Goal: Check status

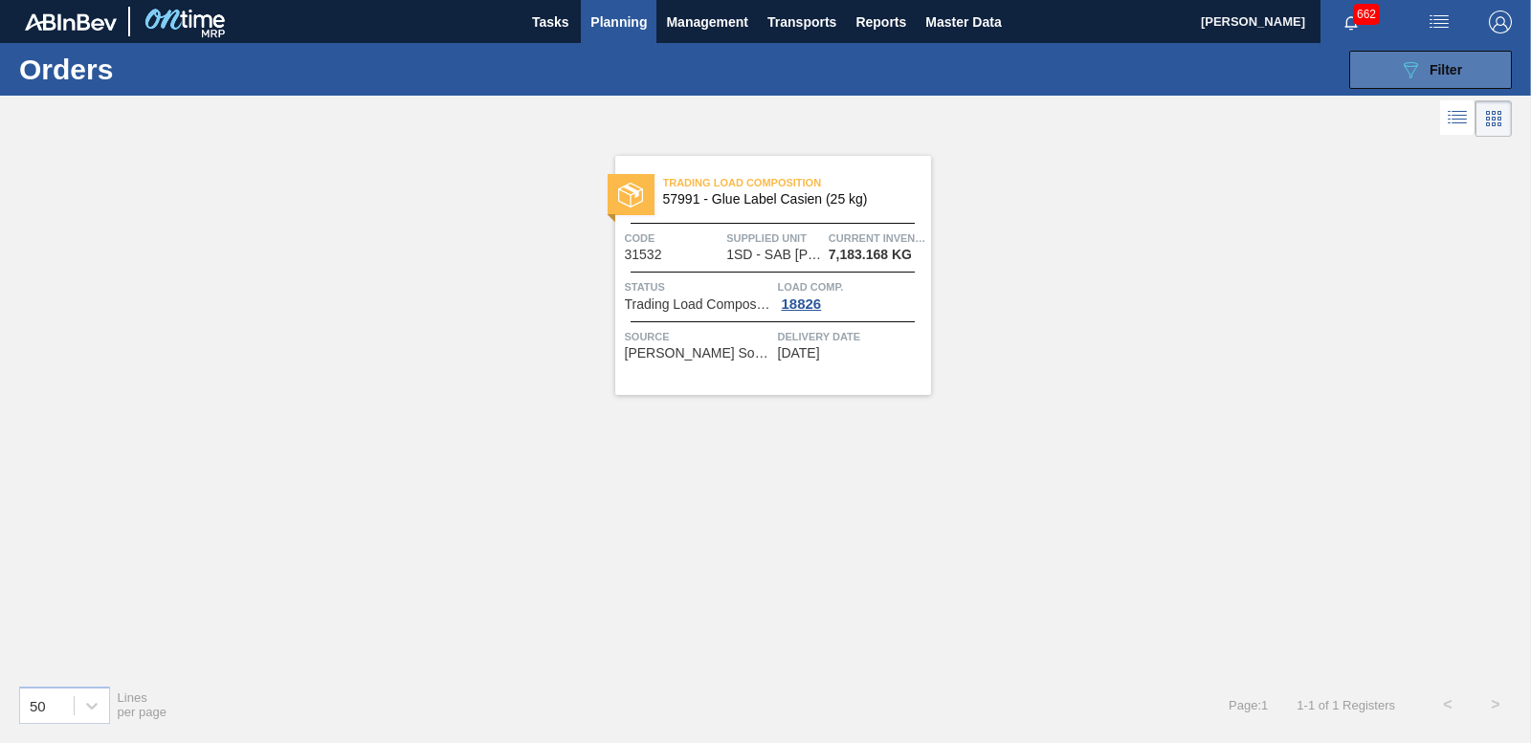
click at [1432, 73] on span "Filter" at bounding box center [1445, 69] width 33 height 15
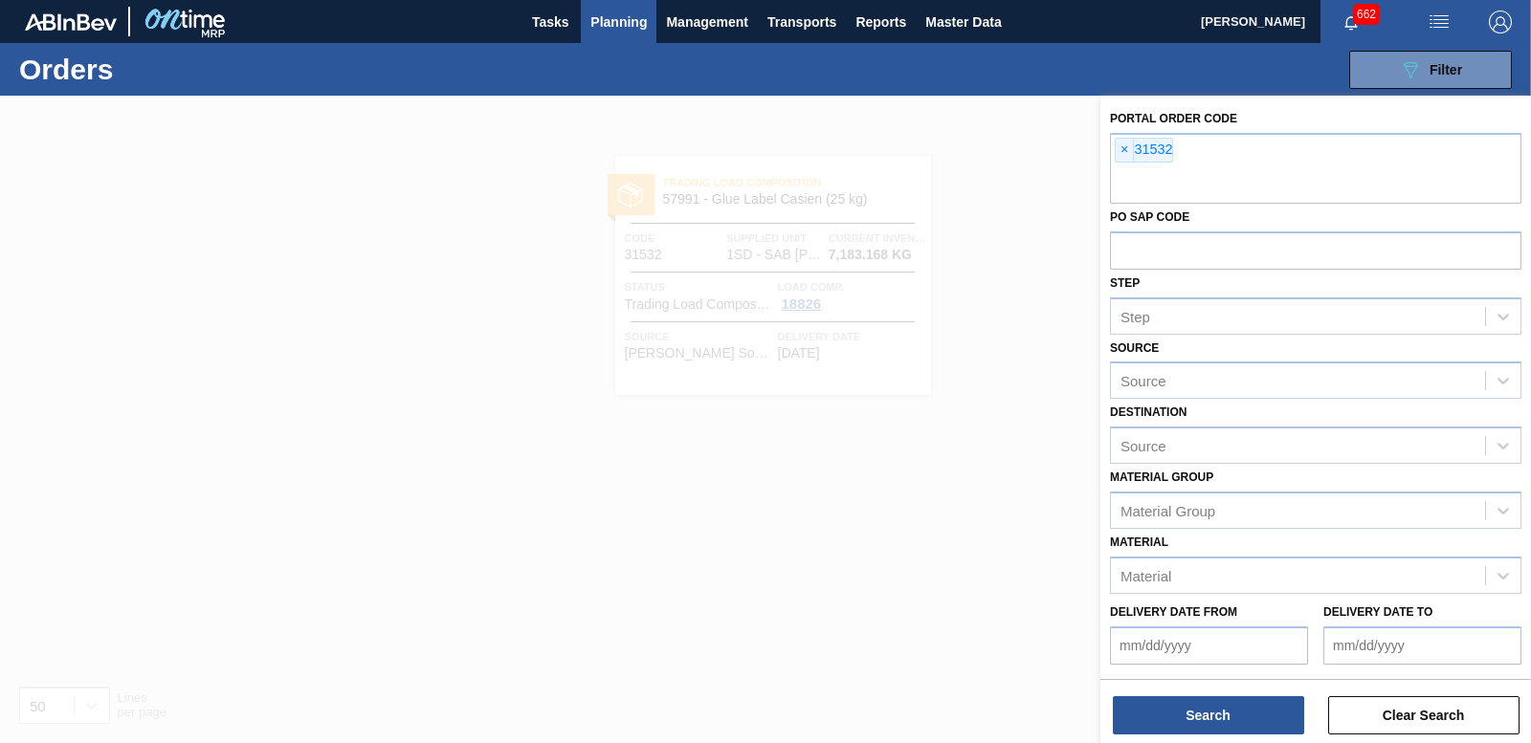
click at [787, 74] on div "089F7B8B-B2A5-4AFE-B5C0-19BA573D28AC Filter Portal Order Code × 31532 PO SAP Co…" at bounding box center [909, 69] width 1225 height 57
click at [950, 126] on div at bounding box center [765, 467] width 1531 height 743
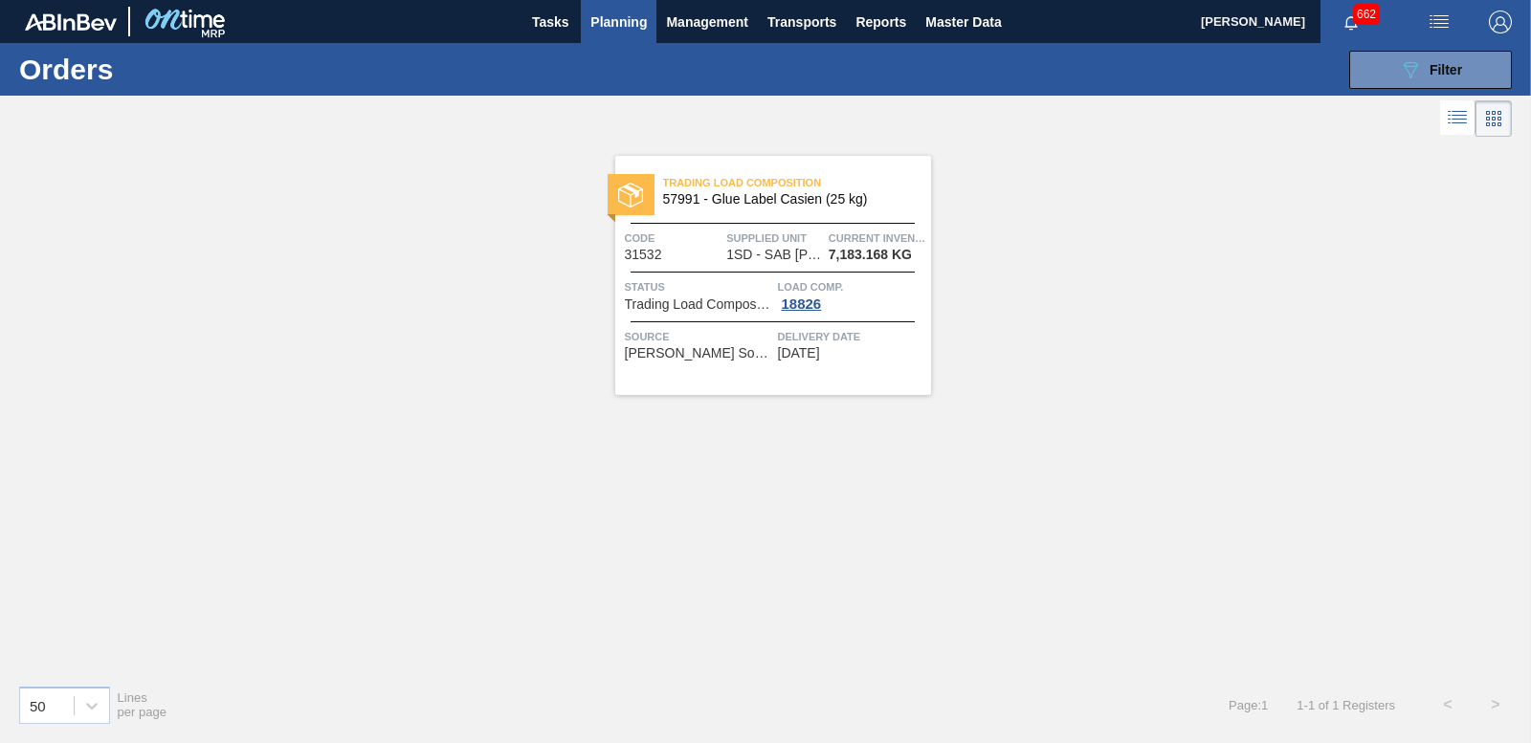
click at [620, 27] on span "Planning" at bounding box center [618, 22] width 56 height 23
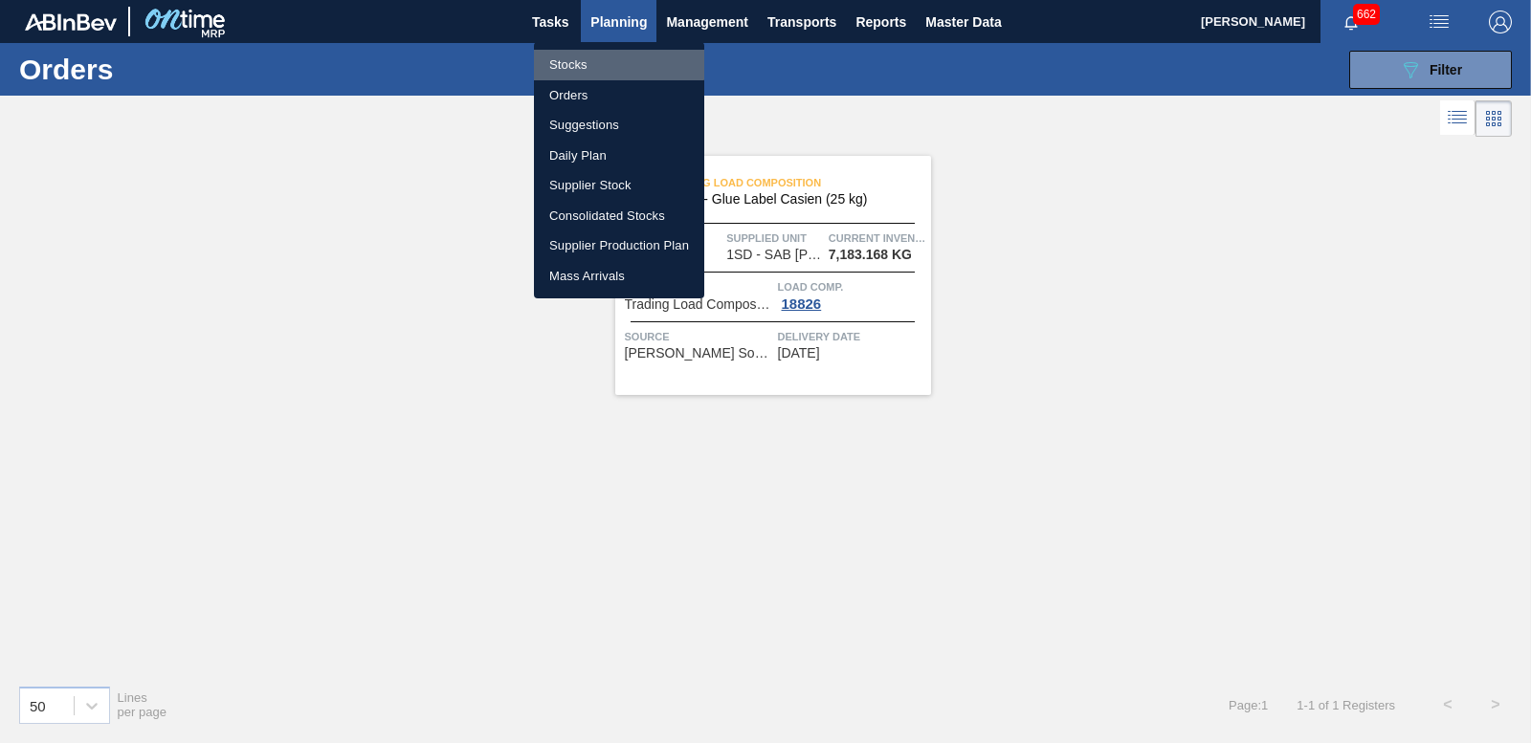
drag, startPoint x: 564, startPoint y: 62, endPoint x: 589, endPoint y: 62, distance: 25.8
click at [564, 61] on li "Stocks" at bounding box center [619, 65] width 170 height 31
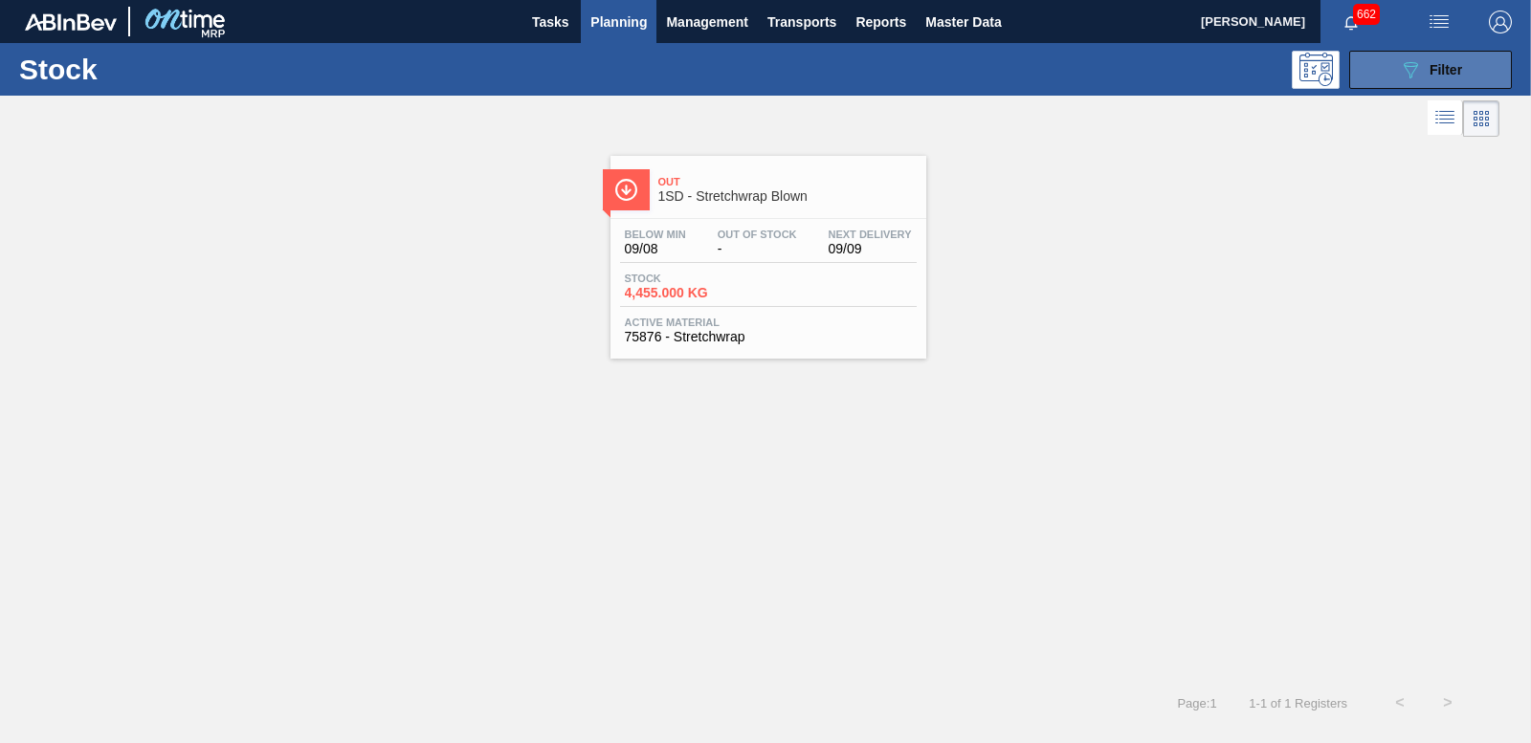
click at [1442, 62] on span "Filter" at bounding box center [1445, 69] width 33 height 15
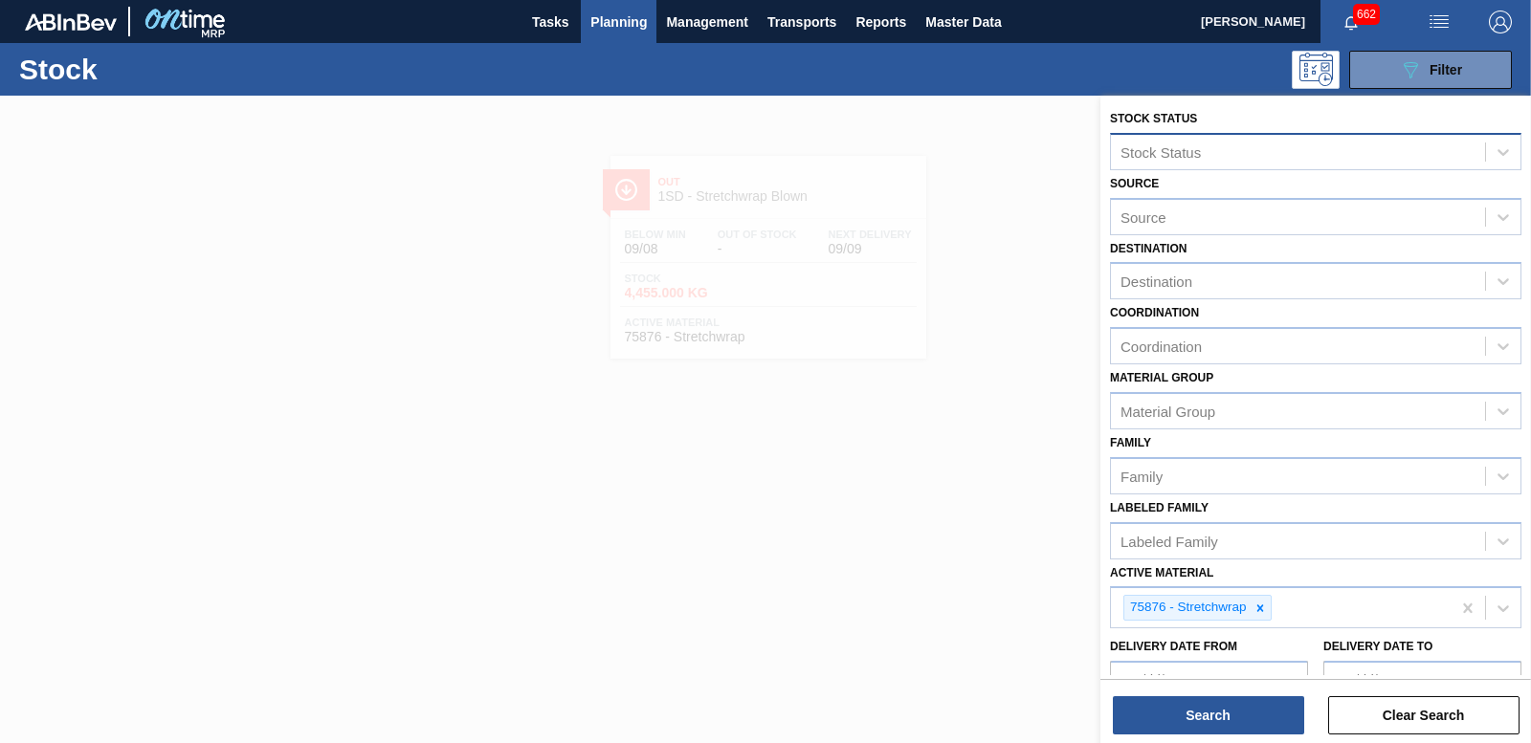
click at [1147, 154] on div "Stock Status" at bounding box center [1160, 152] width 80 height 16
click at [1261, 609] on icon at bounding box center [1259, 608] width 13 height 13
type Material "75876"
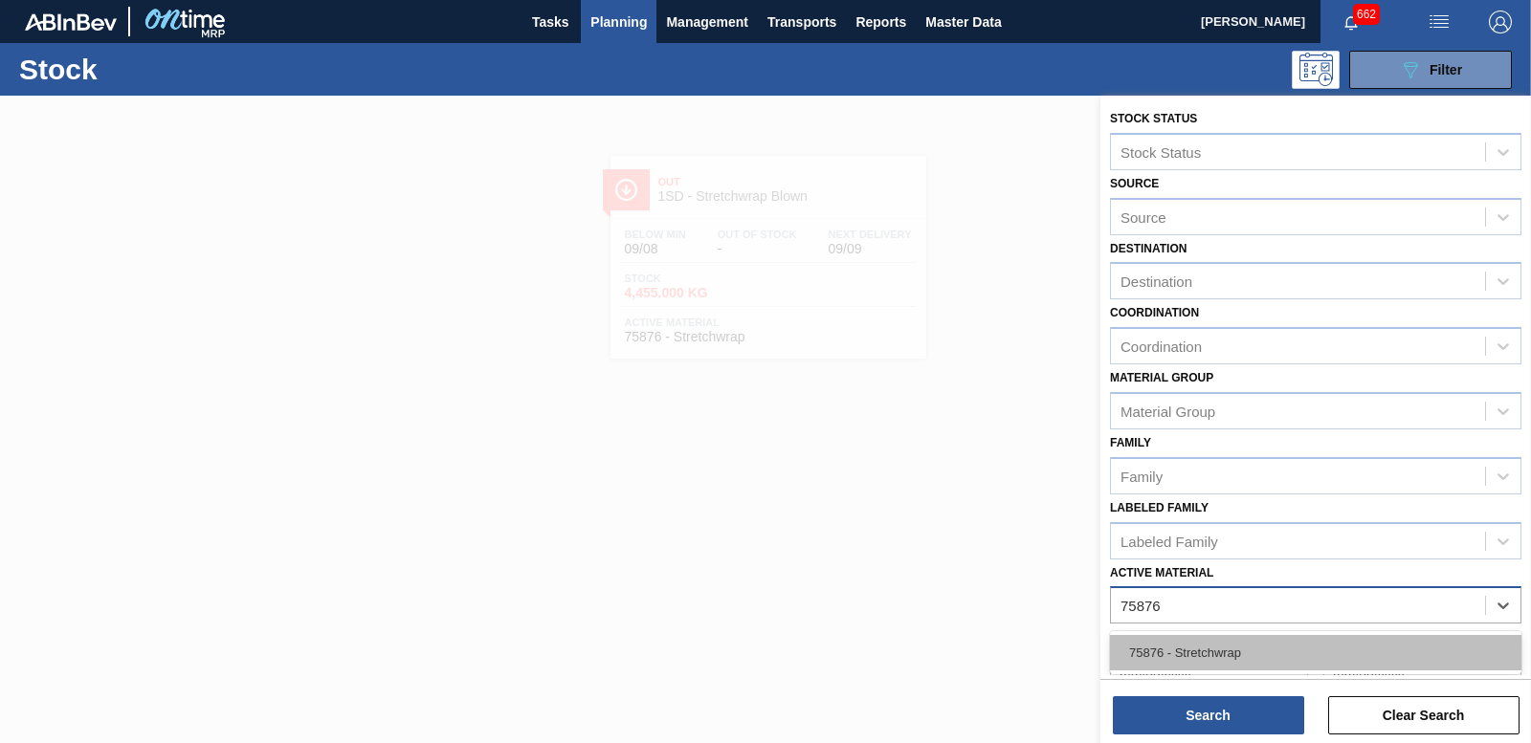
click at [1243, 643] on div "75876 - Stretchwrap" at bounding box center [1315, 652] width 411 height 35
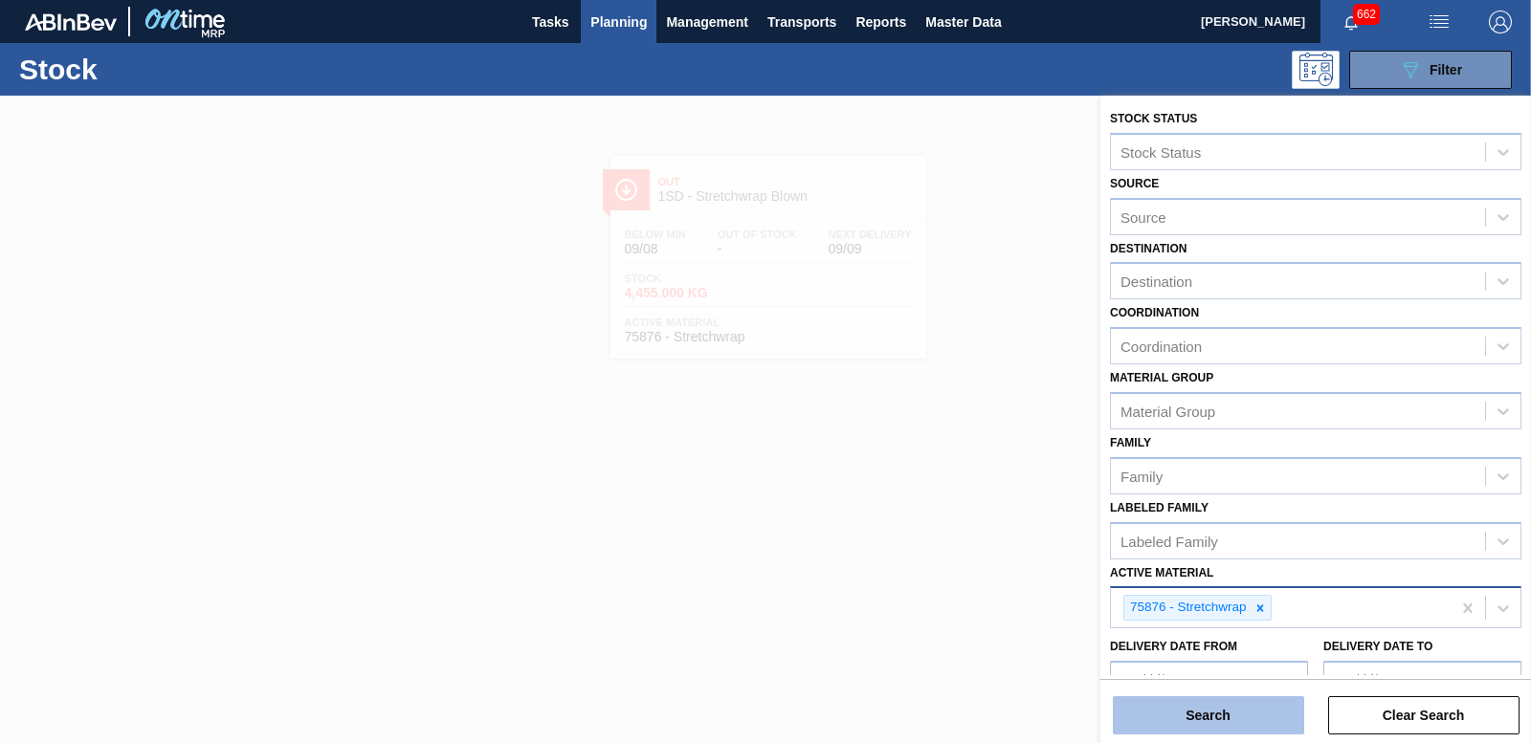
click at [1229, 711] on button "Search" at bounding box center [1208, 716] width 191 height 38
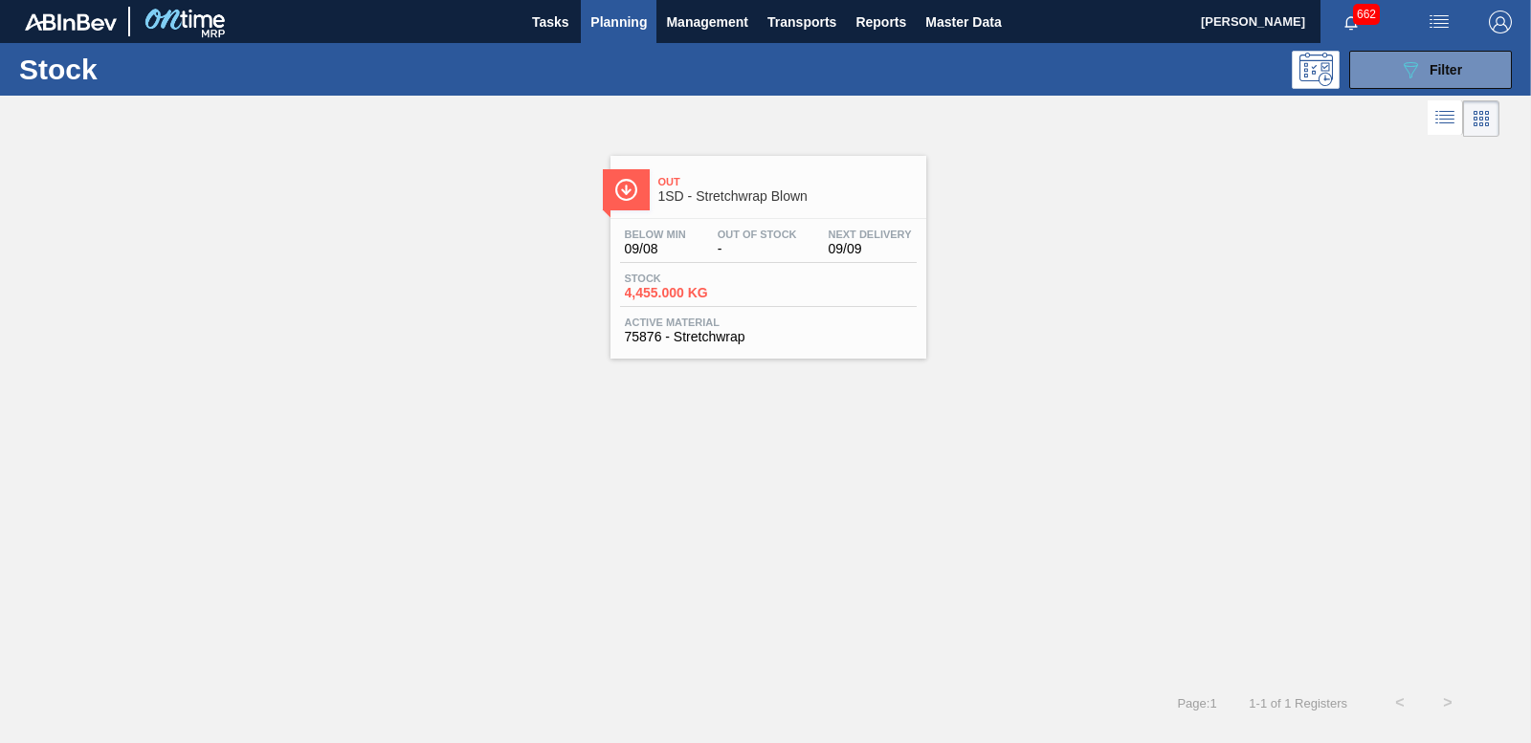
click at [696, 292] on span "4,455.000 KG" at bounding box center [692, 293] width 134 height 14
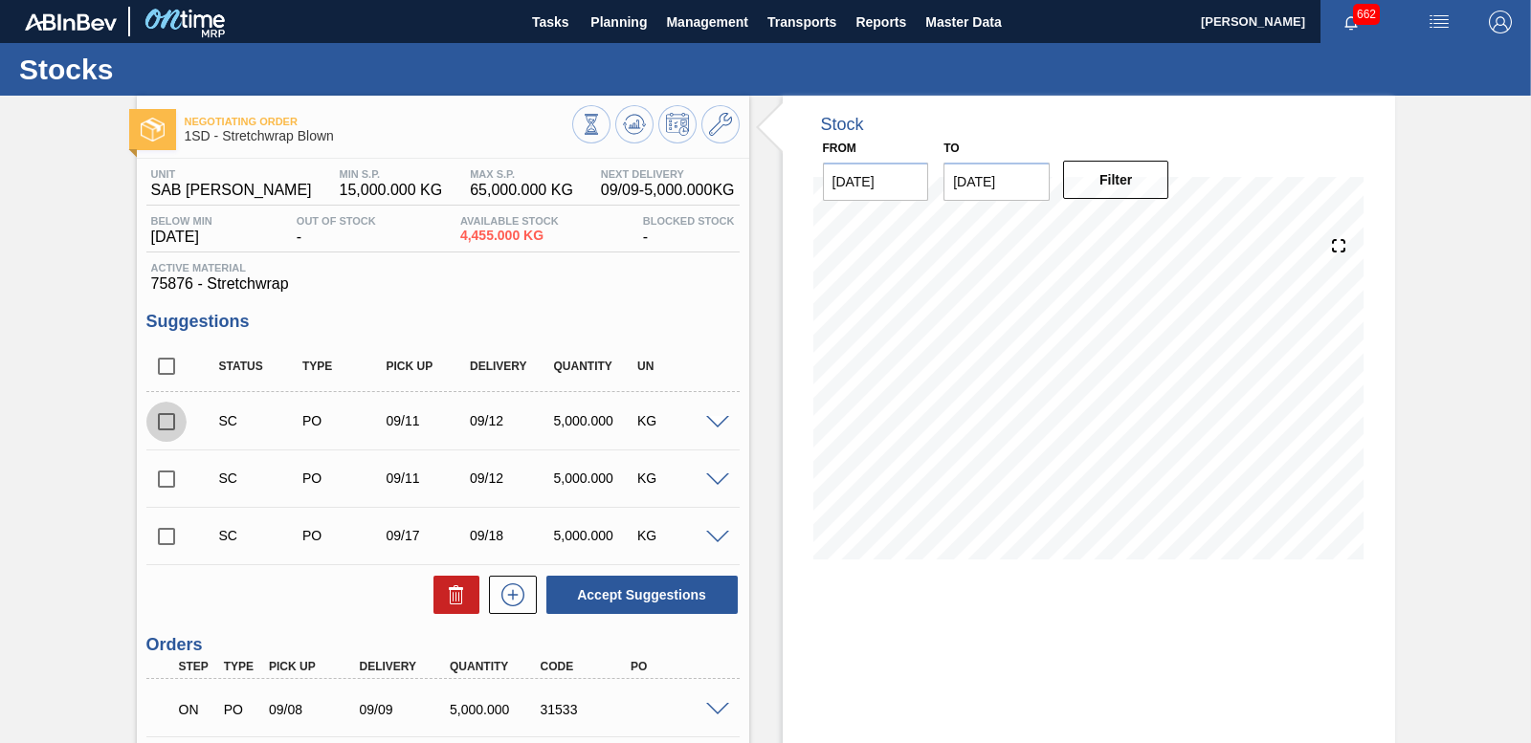
click at [160, 425] on input "checkbox" at bounding box center [166, 422] width 40 height 40
click at [669, 604] on button "Accept Suggestions" at bounding box center [641, 595] width 191 height 38
checkbox input "false"
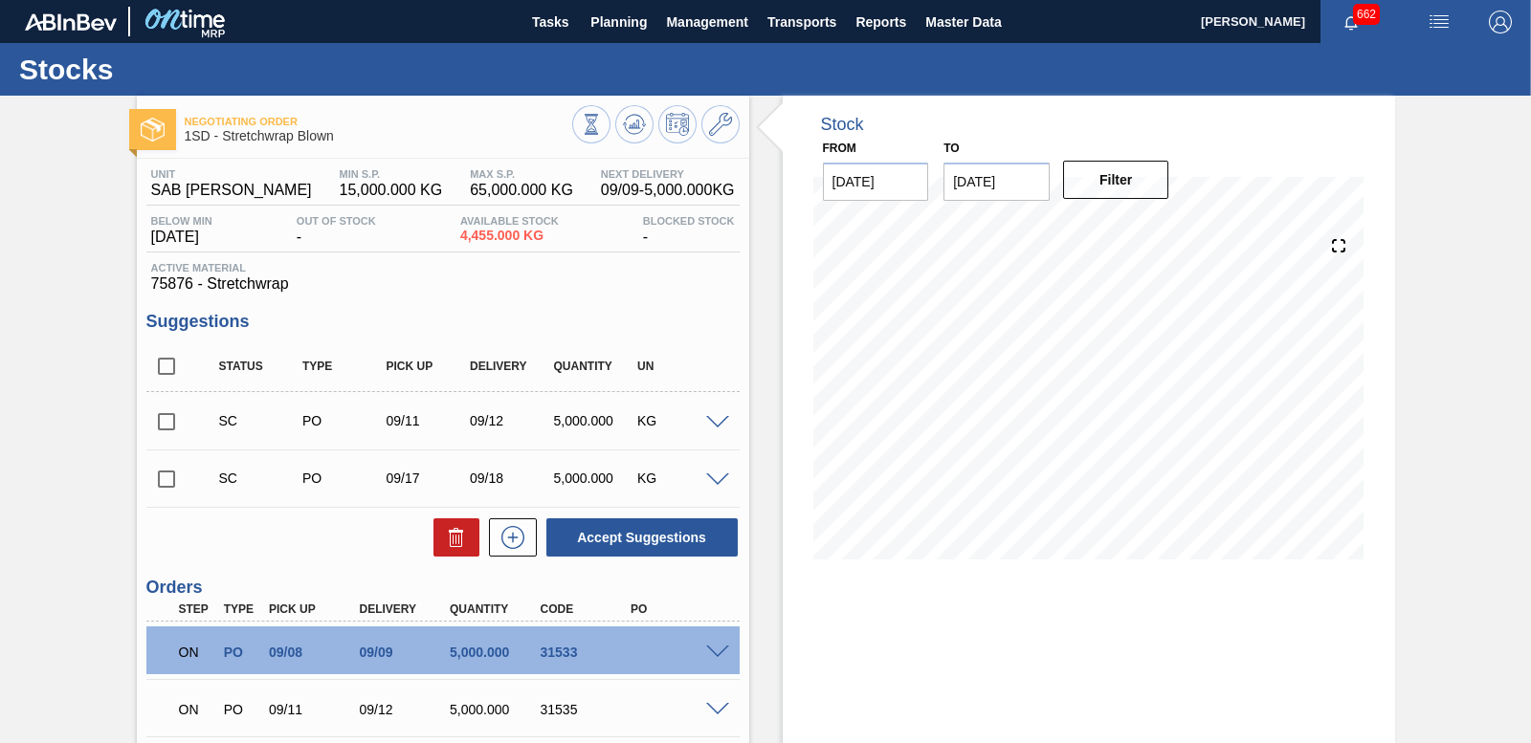
scroll to position [96, 0]
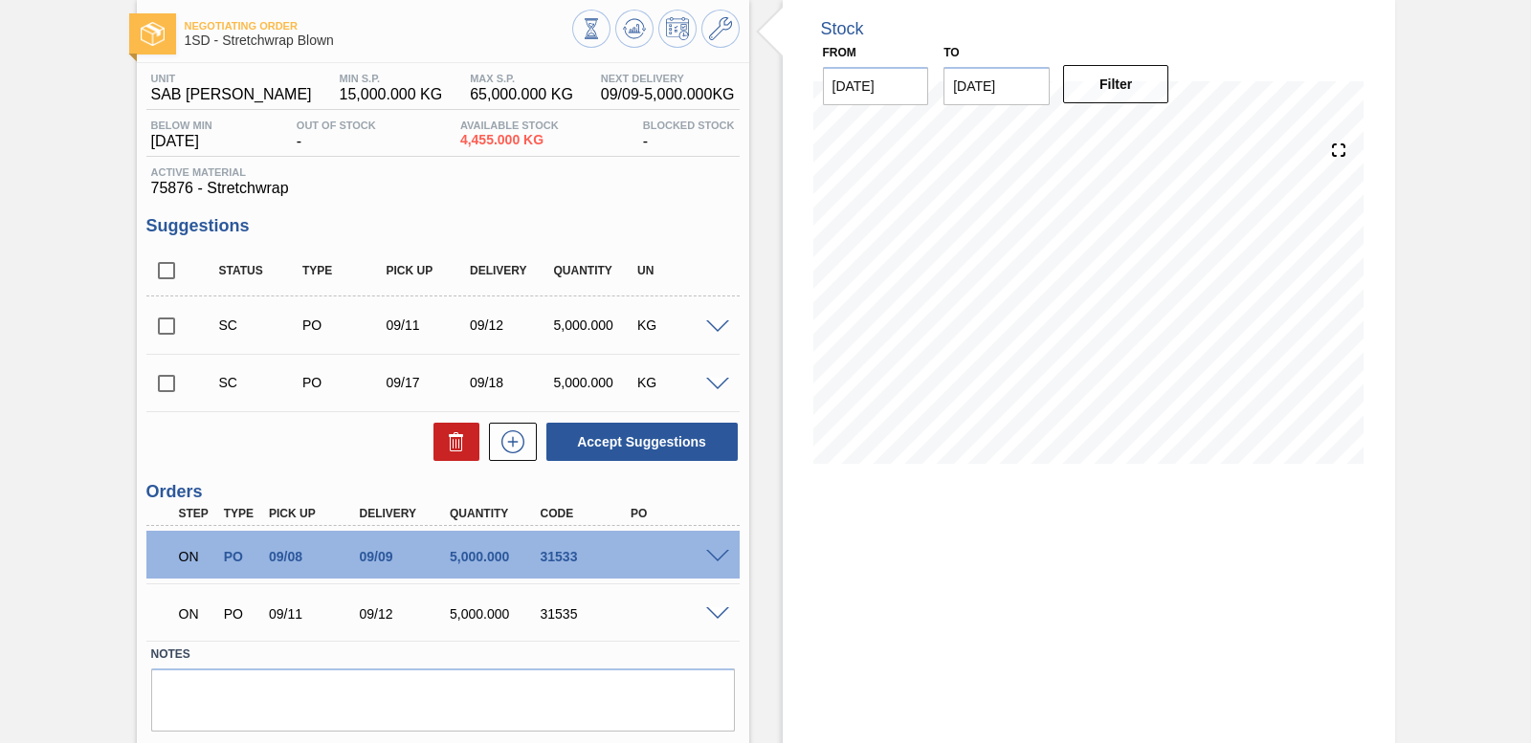
click at [710, 554] on span at bounding box center [717, 557] width 23 height 14
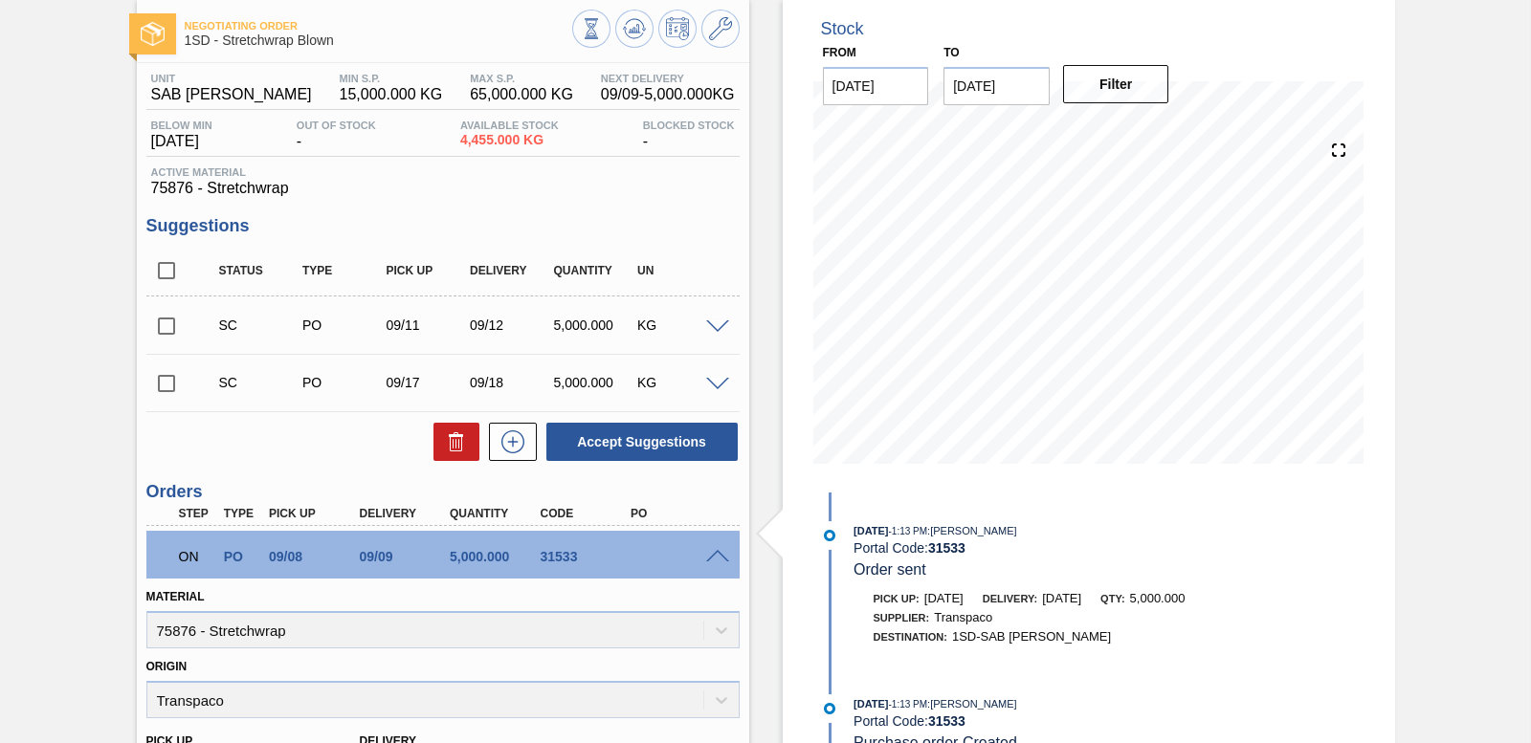
click at [708, 556] on span at bounding box center [717, 557] width 23 height 14
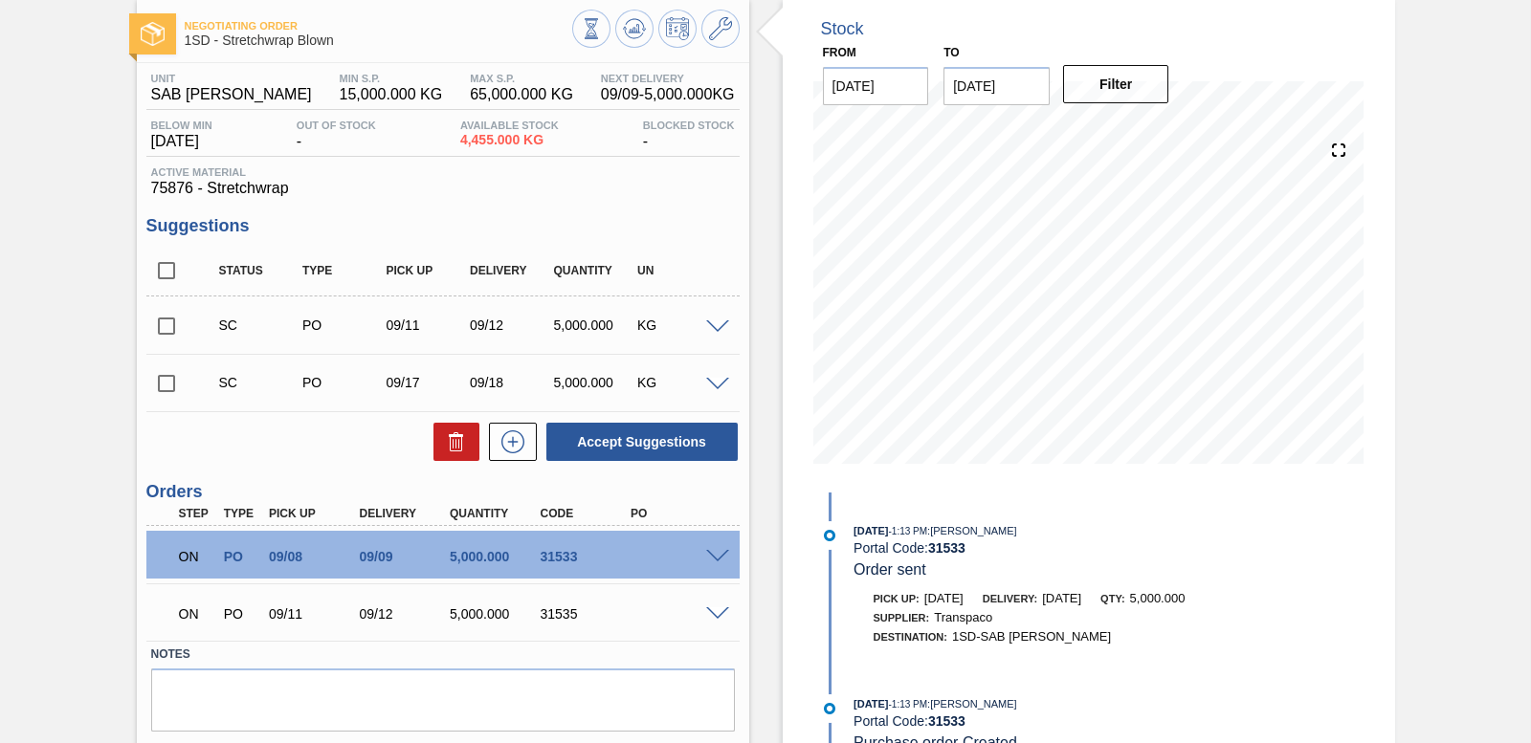
scroll to position [150, 0]
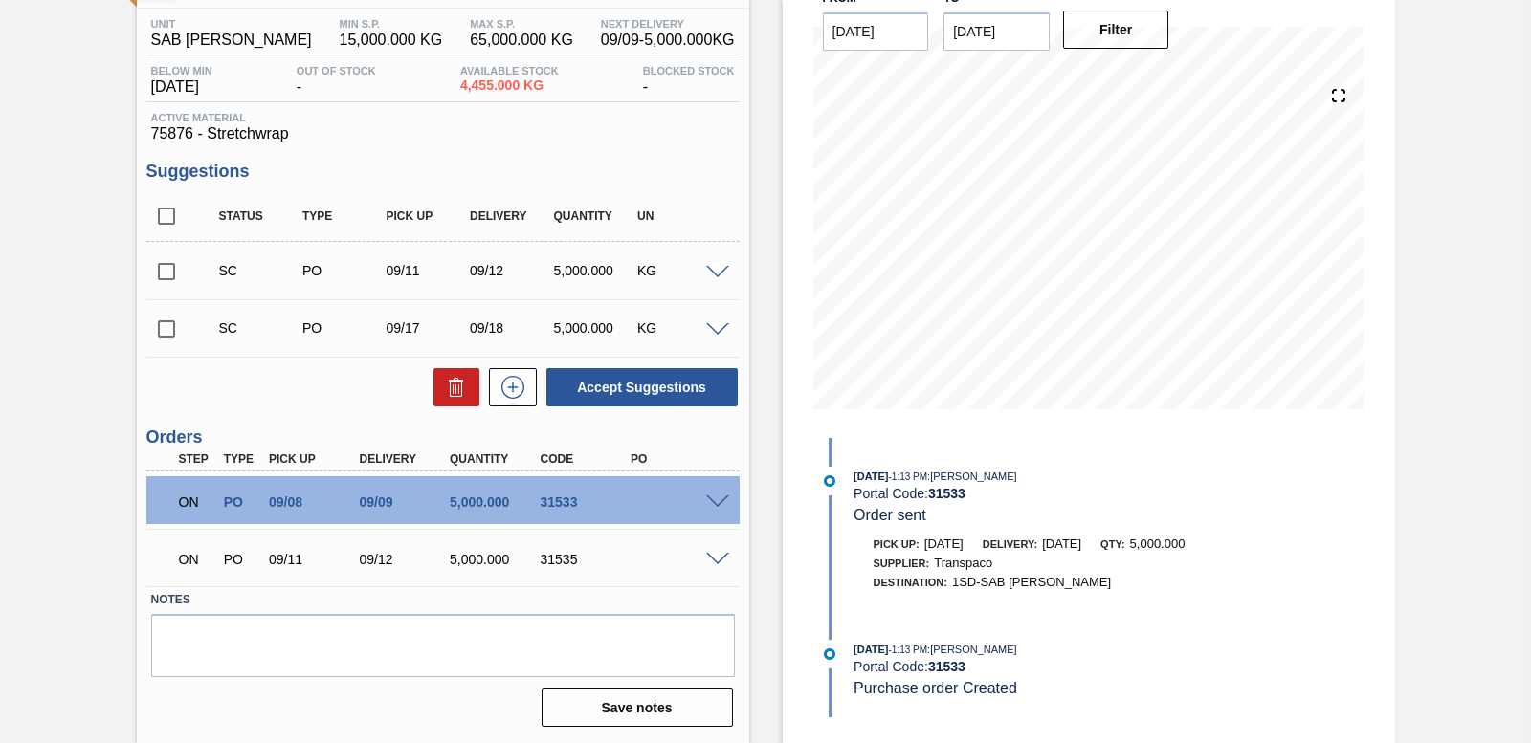
click at [712, 555] on span at bounding box center [717, 560] width 23 height 14
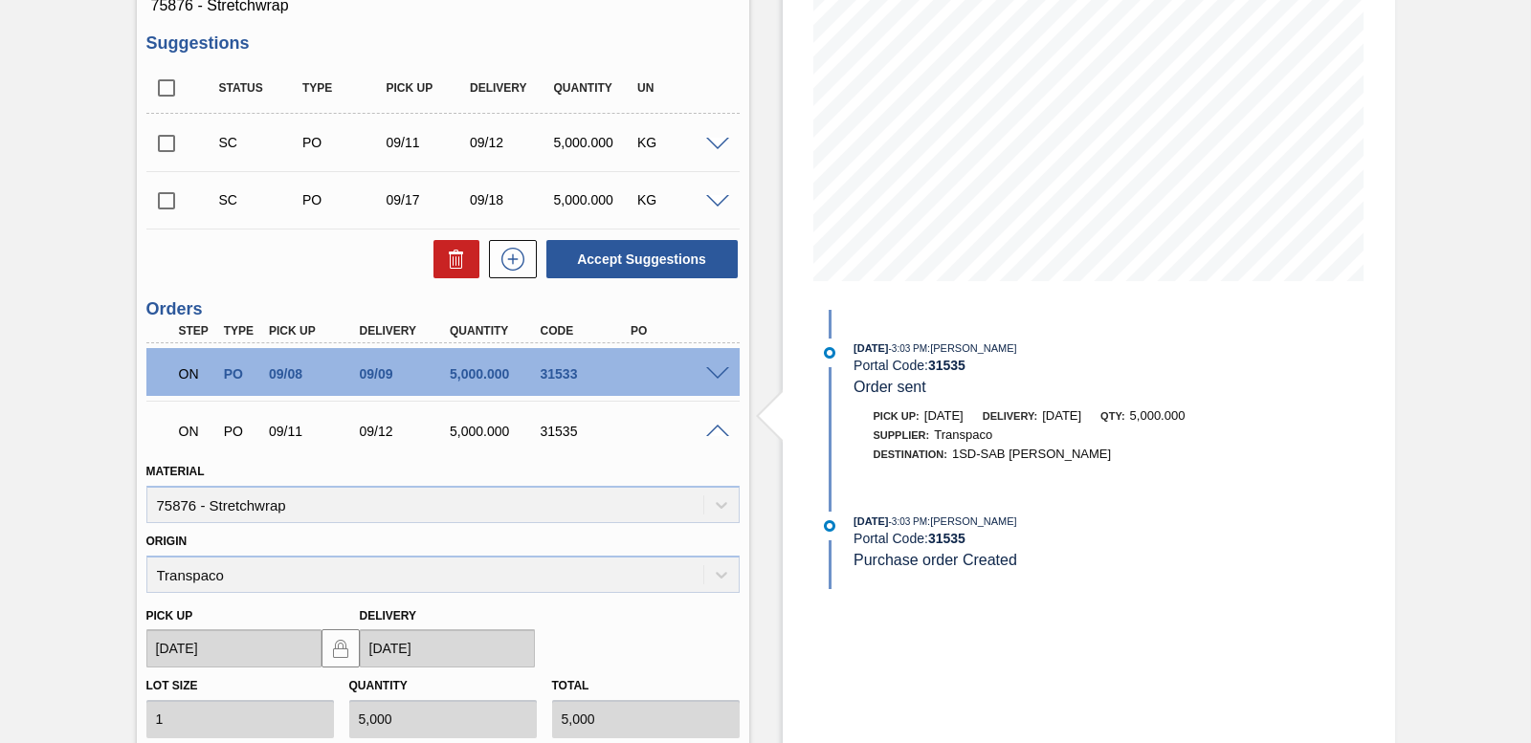
scroll to position [246, 0]
